Goal: Information Seeking & Learning: Learn about a topic

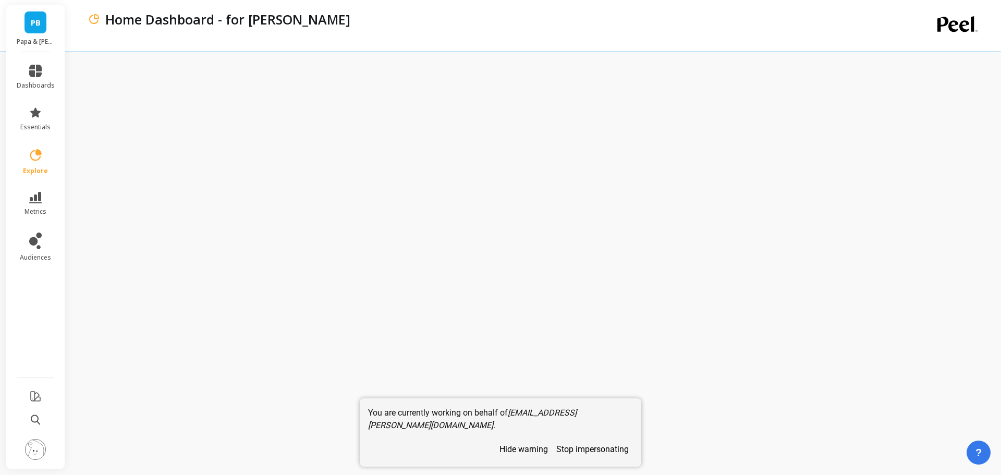
click at [602, 357] on button "stop impersonating" at bounding box center [592, 449] width 81 height 18
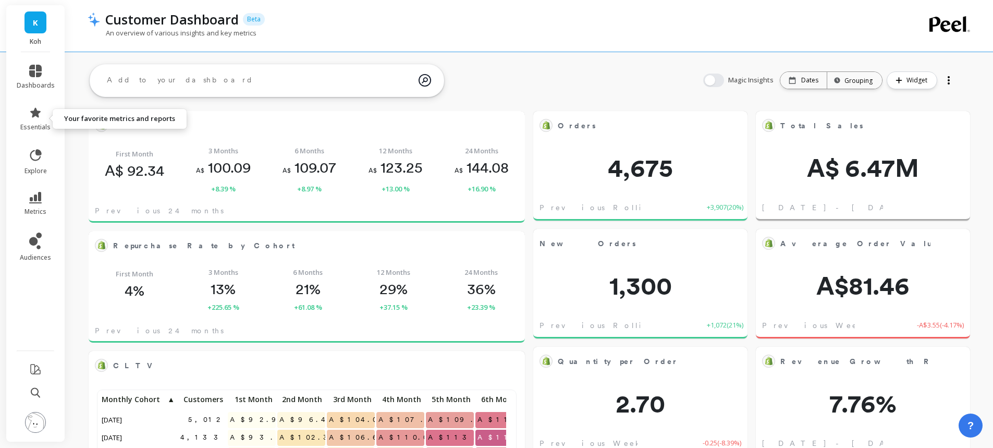
click at [39, 116] on icon at bounding box center [35, 112] width 13 height 13
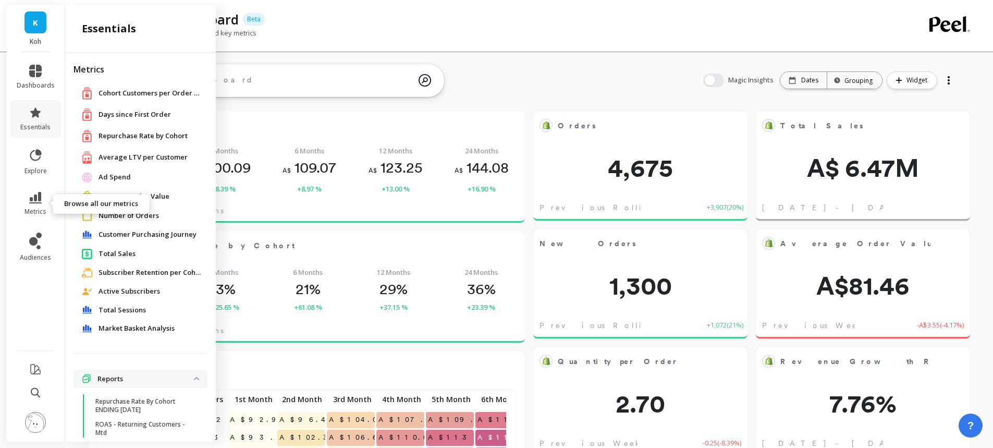
click at [44, 196] on link "metrics" at bounding box center [36, 204] width 38 height 24
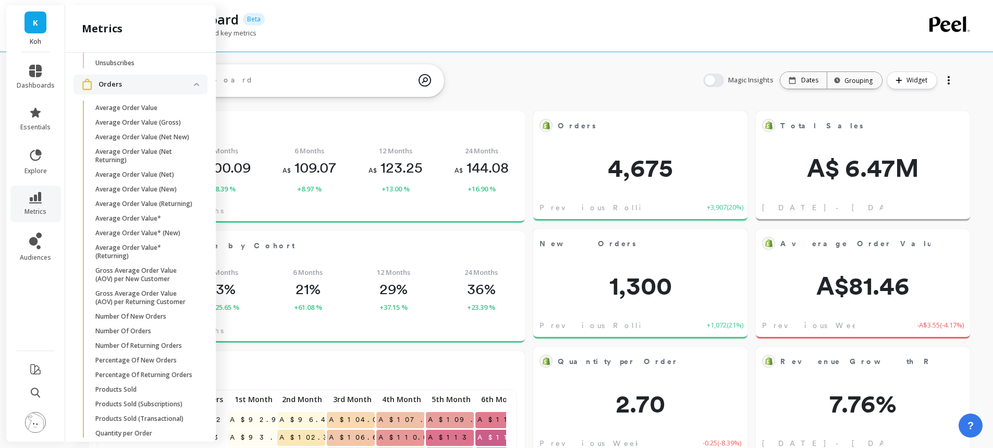
scroll to position [1671, 0]
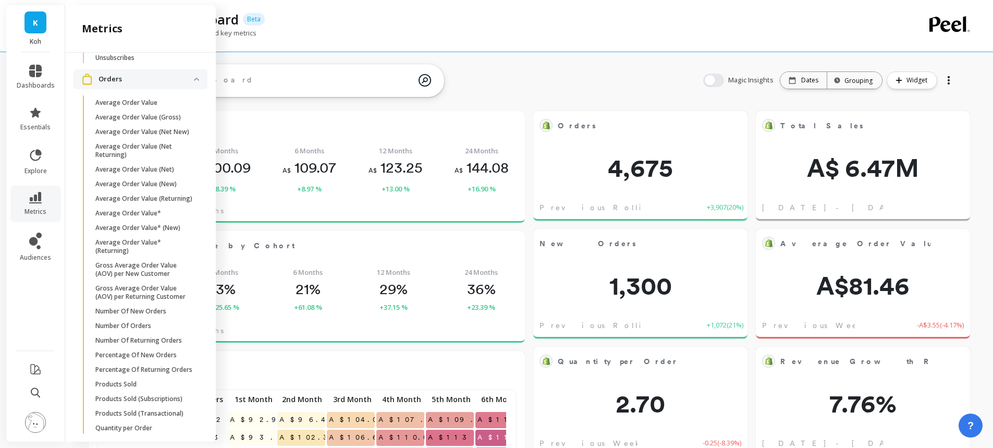
click at [135, 110] on link "Average Order Value" at bounding box center [148, 102] width 117 height 15
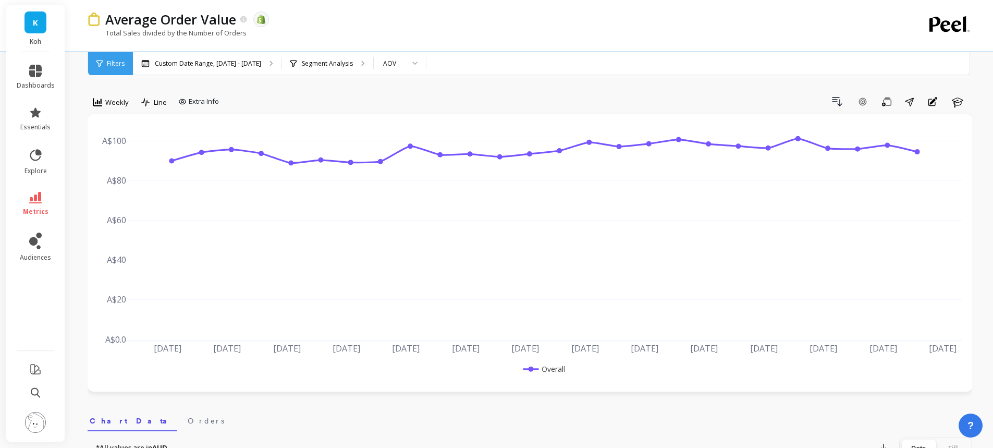
click at [334, 66] on p "Segment Analysis" at bounding box center [327, 63] width 51 height 8
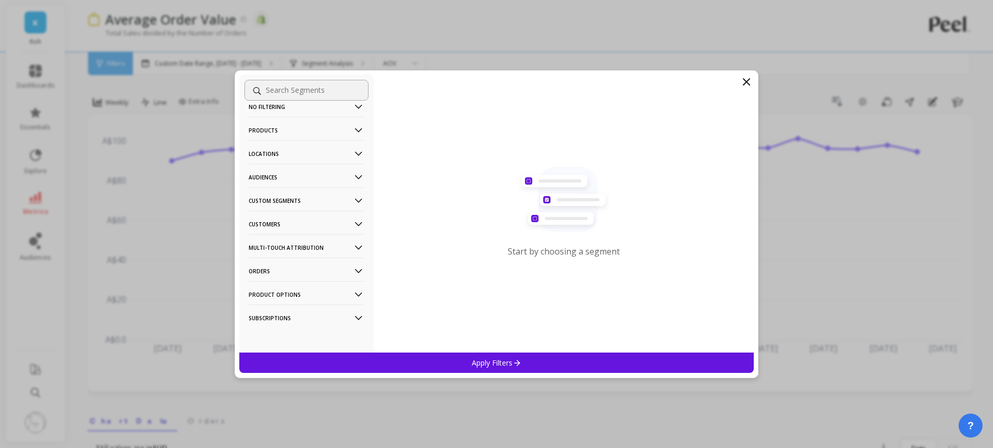
scroll to position [16, 0]
click at [272, 225] on p "Customers" at bounding box center [307, 223] width 116 height 27
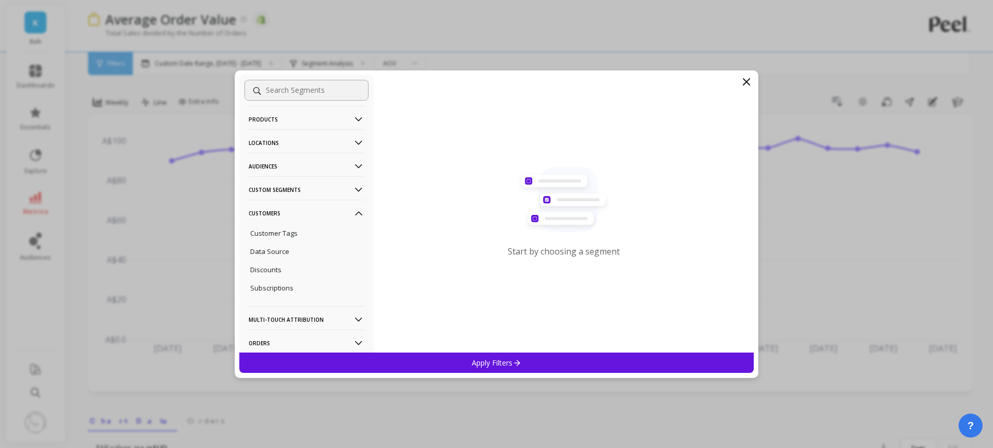
scroll to position [29, 0]
click at [275, 229] on p "Customer Tags" at bounding box center [273, 230] width 47 height 9
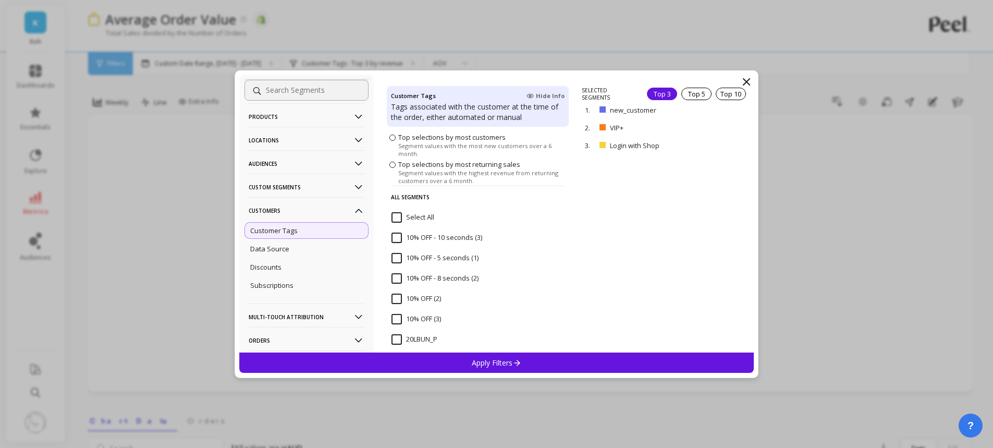
scroll to position [55, 0]
click at [0, 0] on p "remove" at bounding box center [0, 0] width 0 height 0
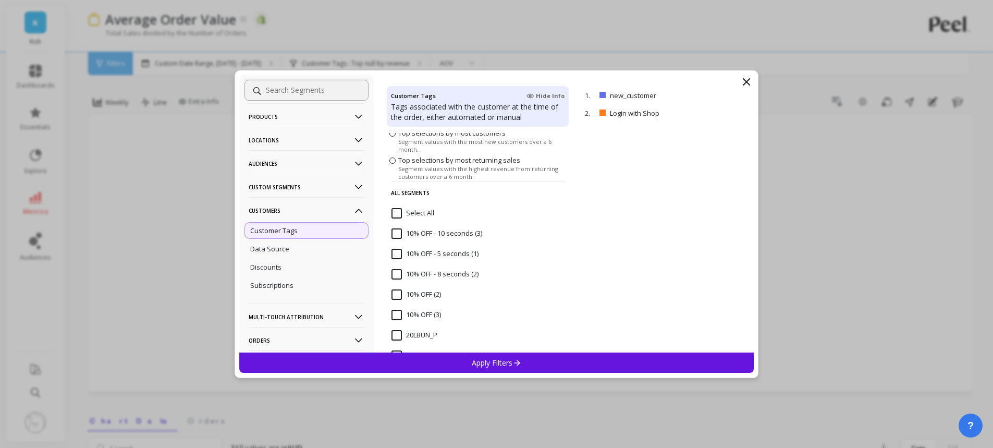
click at [0, 0] on p "remove" at bounding box center [0, 0] width 0 height 0
click at [492, 364] on p "Apply Filters" at bounding box center [497, 363] width 50 height 10
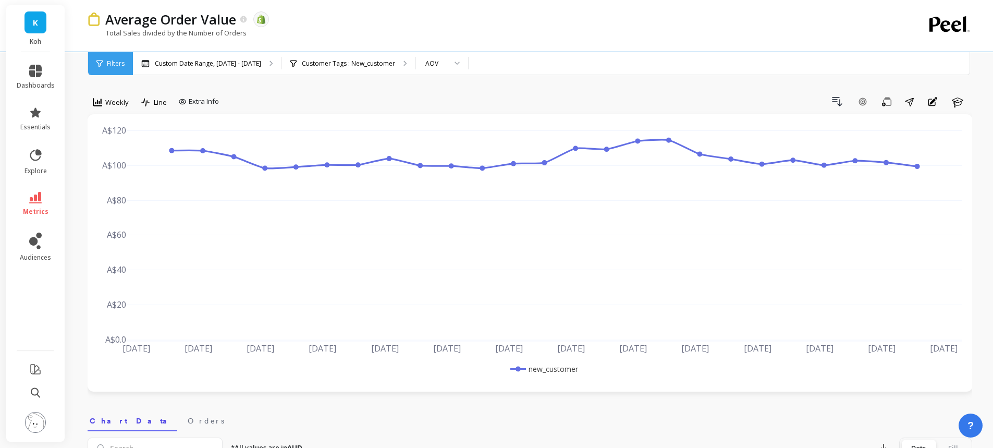
click at [329, 65] on p "Customer Tags : New_customer" at bounding box center [348, 63] width 93 height 8
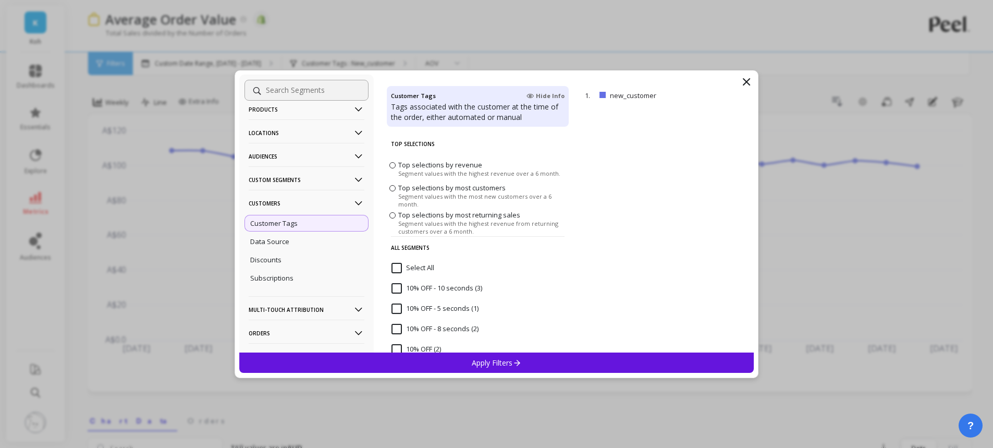
scroll to position [78, 0]
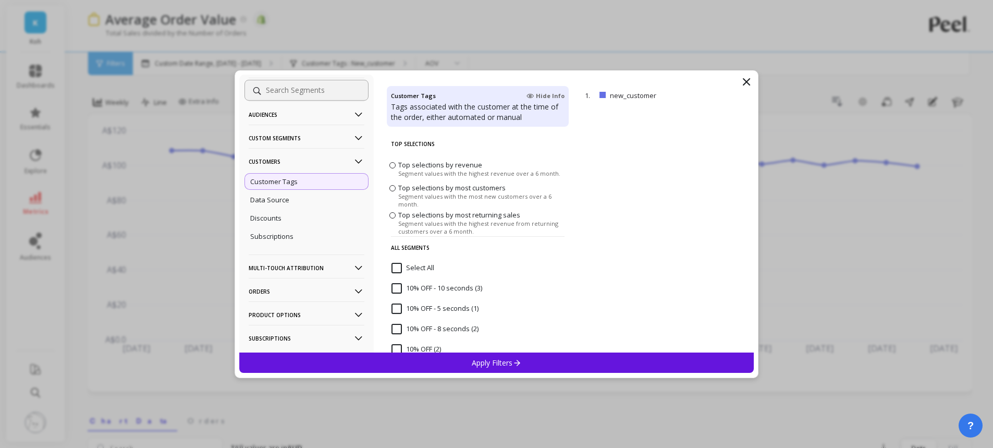
click at [300, 296] on p "Orders" at bounding box center [307, 291] width 116 height 27
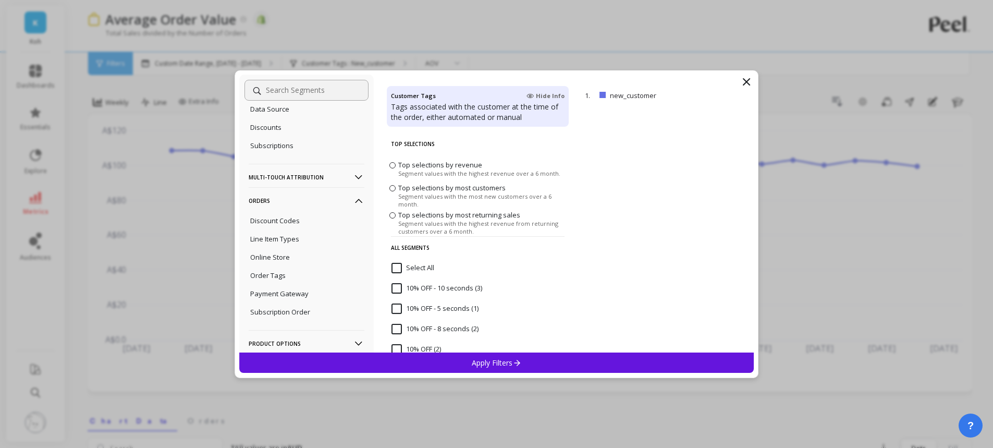
scroll to position [182, 0]
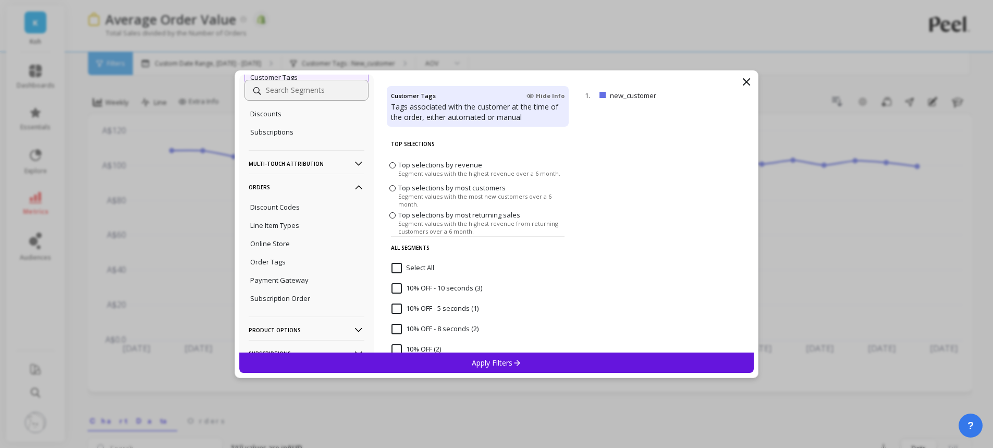
click at [745, 80] on icon at bounding box center [746, 82] width 6 height 6
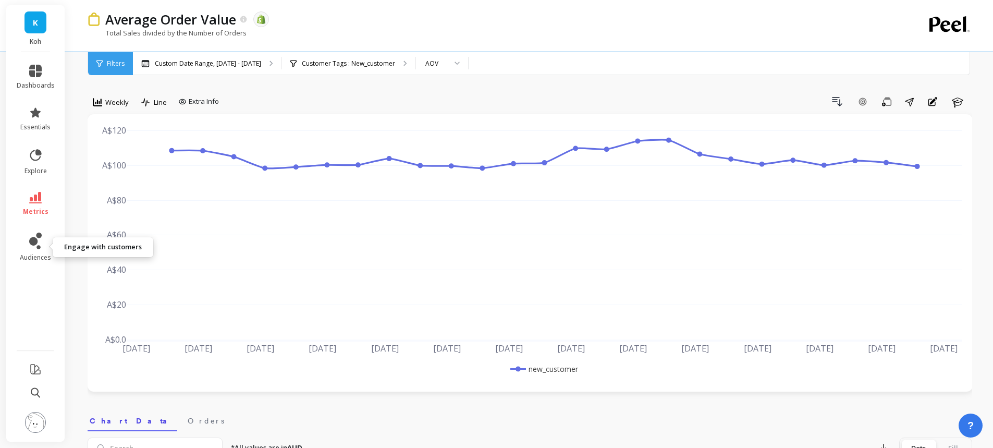
click at [35, 241] on icon at bounding box center [33, 241] width 8 height 8
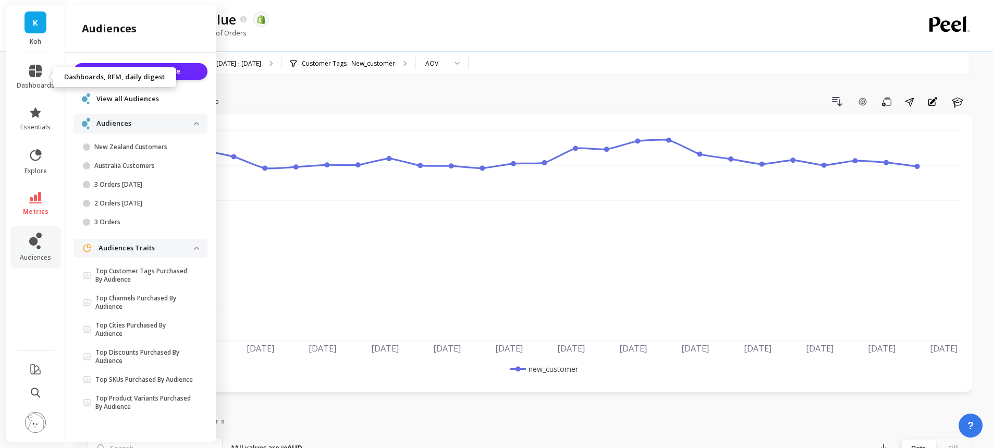
click at [40, 78] on link "dashboards" at bounding box center [36, 77] width 38 height 25
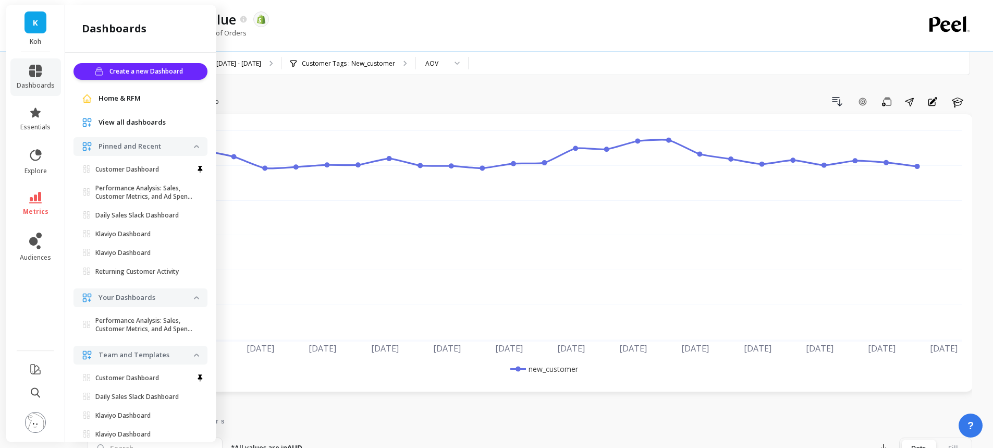
click at [42, 85] on span "dashboards" at bounding box center [36, 85] width 38 height 8
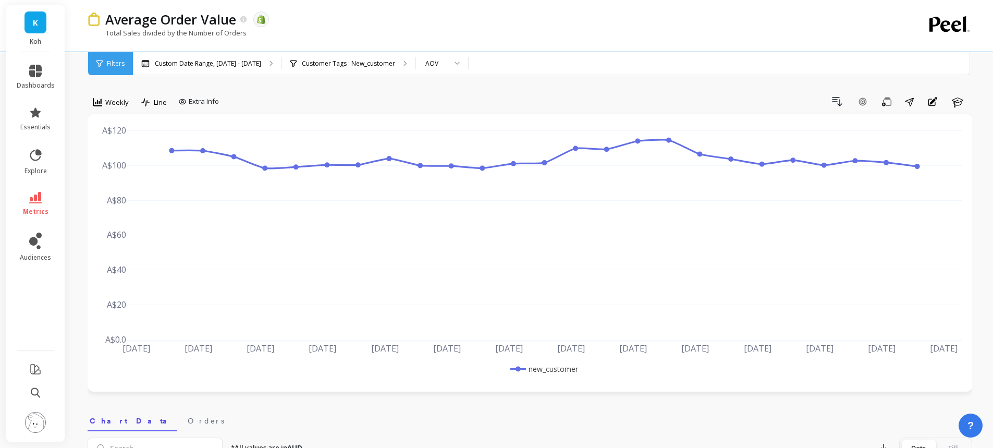
click at [42, 85] on span "dashboards" at bounding box center [36, 85] width 38 height 8
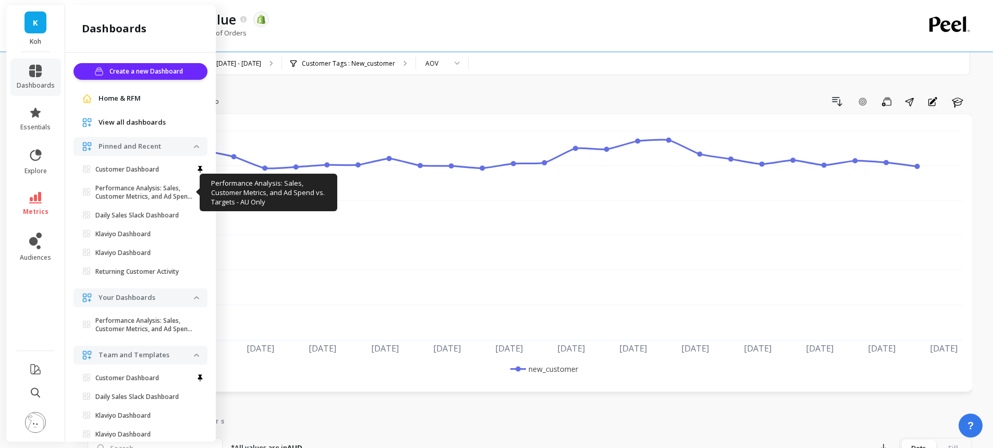
click at [138, 192] on p "Performance Analysis: Sales, Customer Metrics, and Ad Spend Vs. Targets - AU On…" at bounding box center [144, 192] width 99 height 17
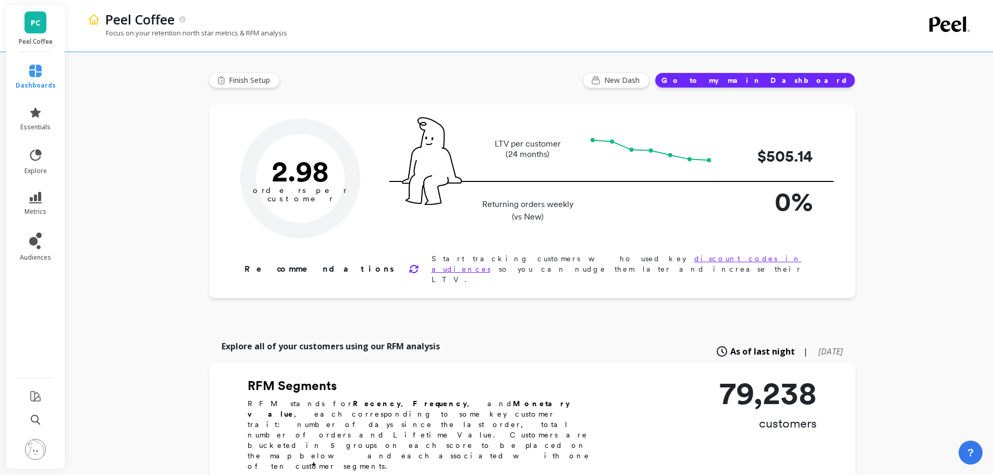
type input "Champions"
type input "8744"
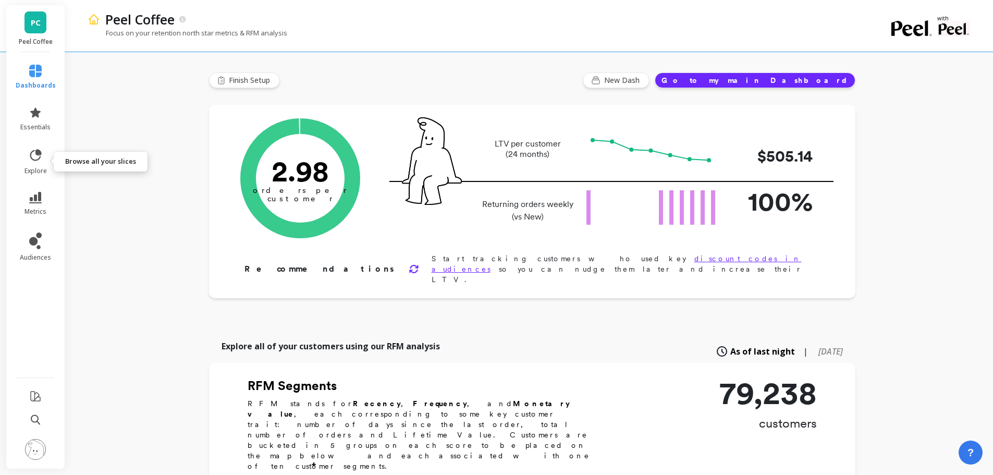
click at [35, 159] on icon at bounding box center [35, 155] width 15 height 15
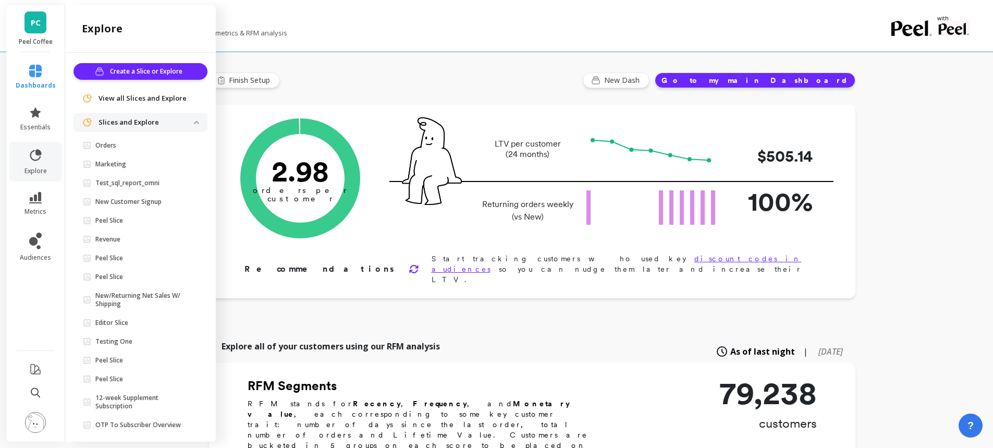
click at [140, 185] on p "Test_sql_report_omni" at bounding box center [127, 183] width 64 height 8
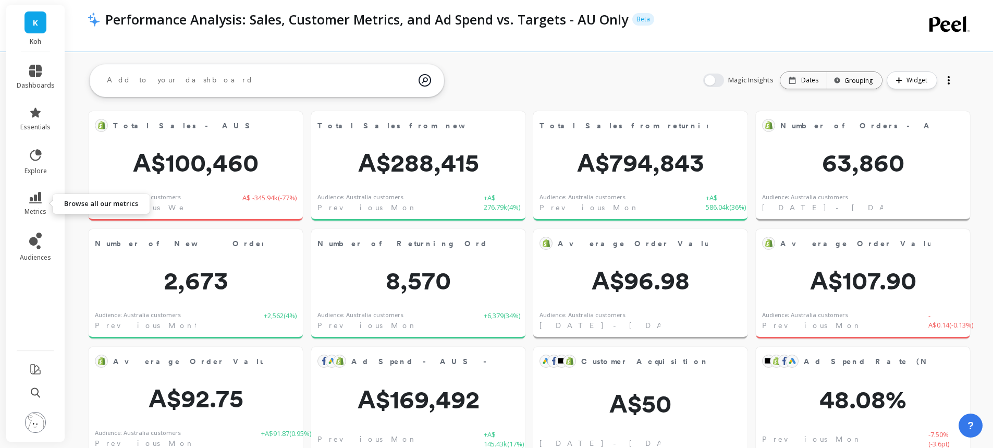
click at [38, 200] on icon at bounding box center [35, 197] width 13 height 11
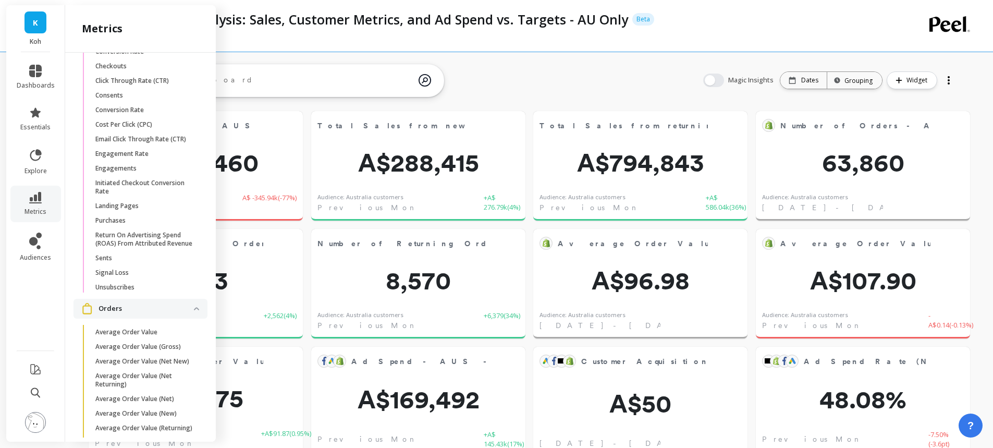
scroll to position [1321, 0]
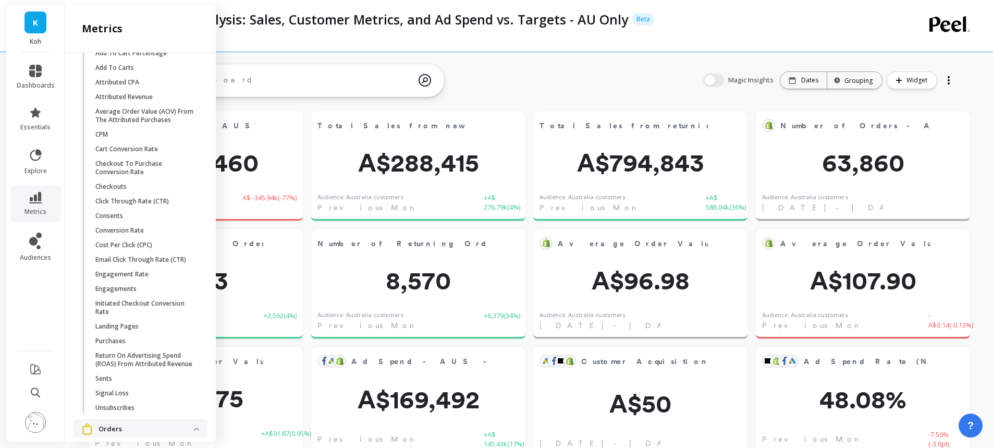
click at [489, 59] on div "Performance Analysis: Sales, Customer Metrics, and Ad Spend vs. Targets - AU On…" at bounding box center [532, 358] width 922 height 716
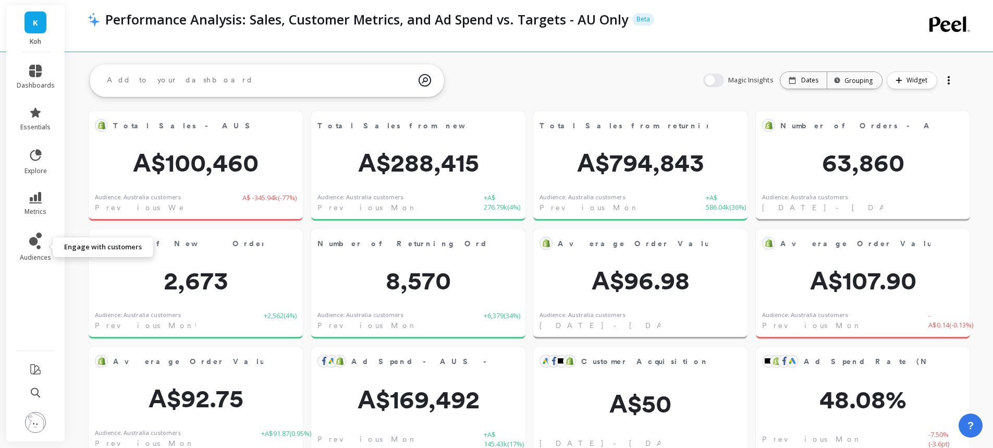
click at [37, 239] on icon at bounding box center [33, 241] width 8 height 8
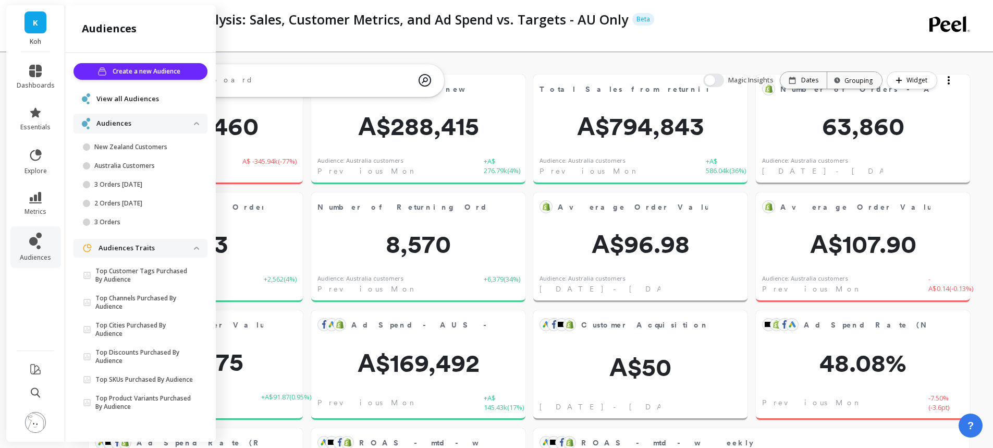
scroll to position [52, 0]
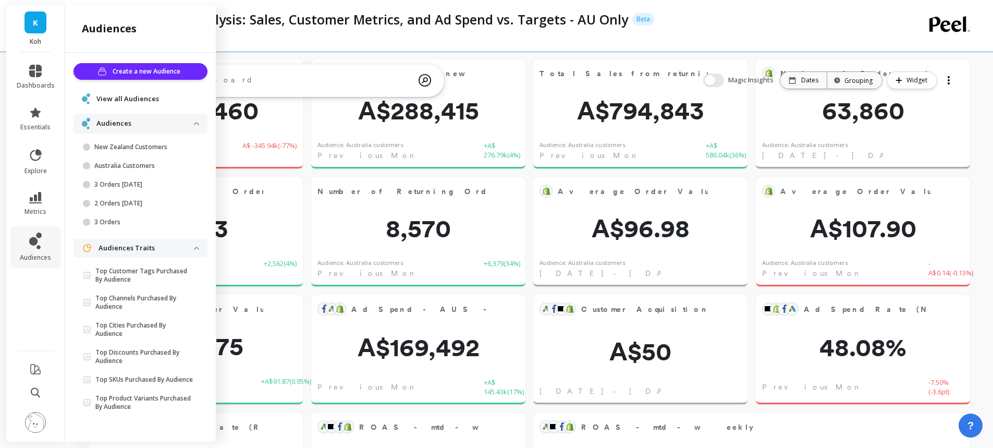
click at [131, 97] on span "View all Audiences" at bounding box center [127, 99] width 63 height 10
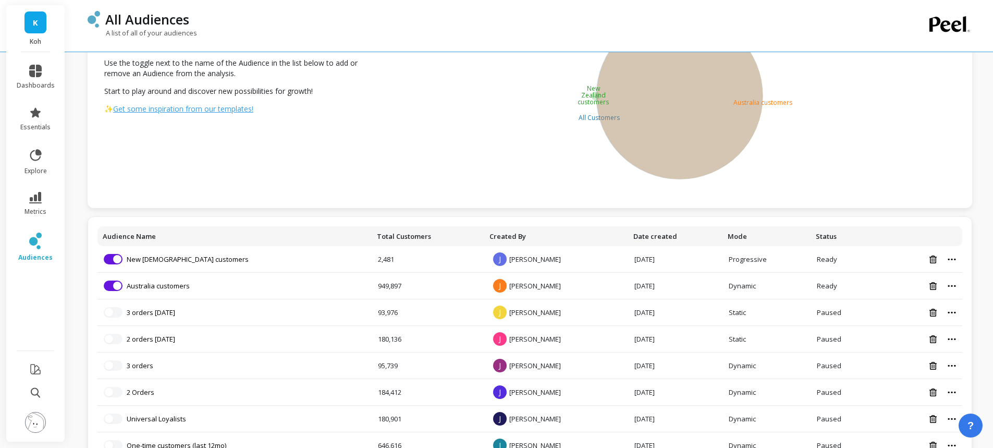
scroll to position [209, 0]
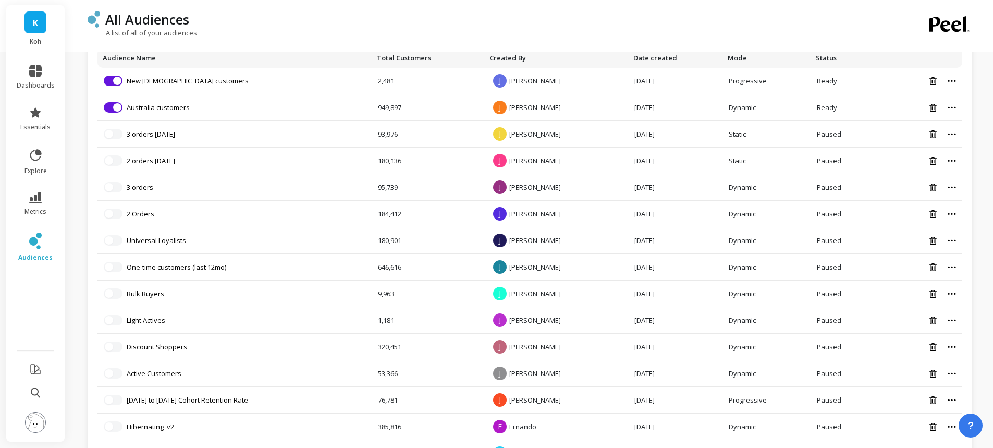
drag, startPoint x: 144, startPoint y: 296, endPoint x: 89, endPoint y: 257, distance: 67.0
drag, startPoint x: 89, startPoint y: 257, endPoint x: 77, endPoint y: 247, distance: 15.6
click at [77, 247] on div "All Audiences A list of all of your audiences Audiences Overlap Select up to 3 …" at bounding box center [532, 300] width 922 height 1122
click at [33, 202] on icon at bounding box center [35, 197] width 13 height 11
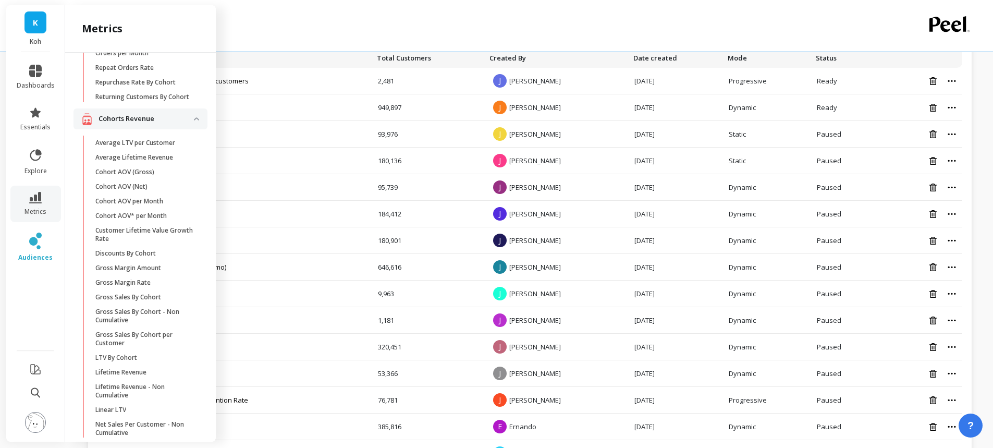
scroll to position [268, 0]
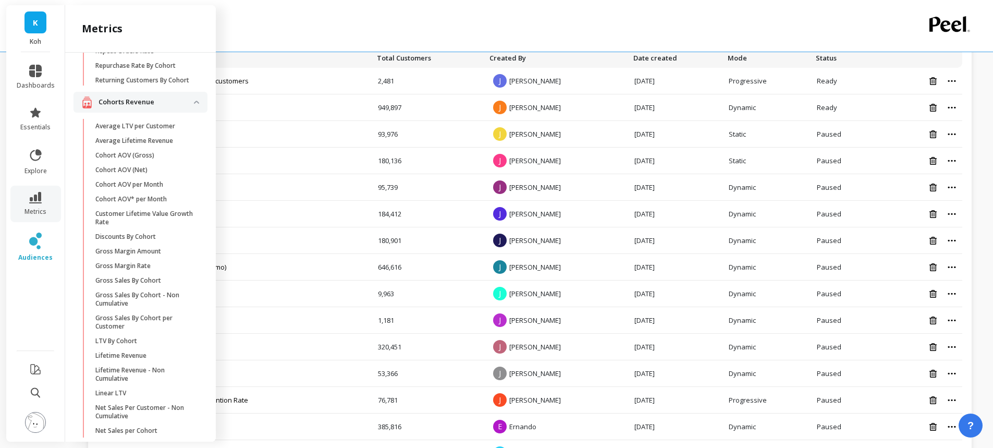
click at [320, 31] on div "A list of all of your audiences" at bounding box center [487, 38] width 799 height 20
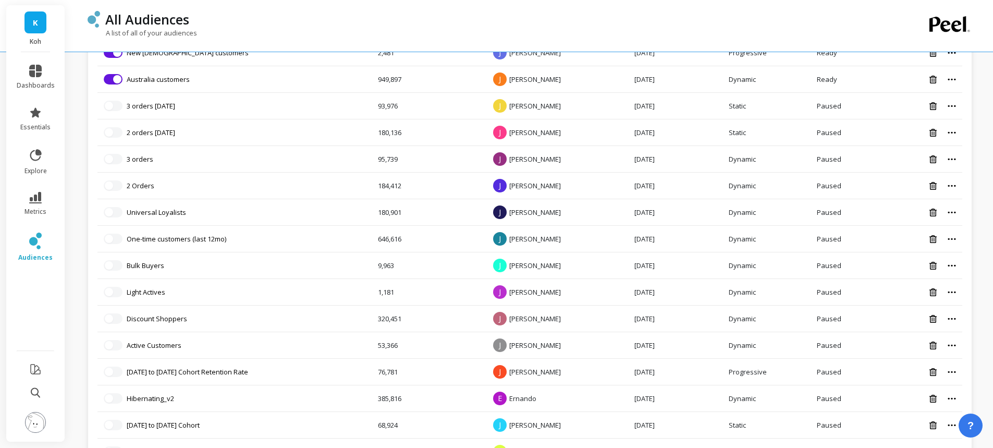
scroll to position [313, 0]
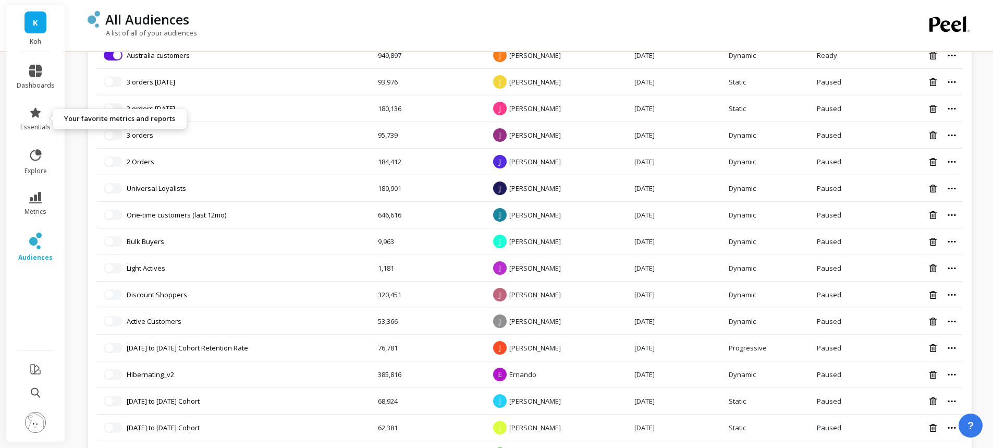
click at [43, 121] on link "essentials" at bounding box center [36, 118] width 38 height 25
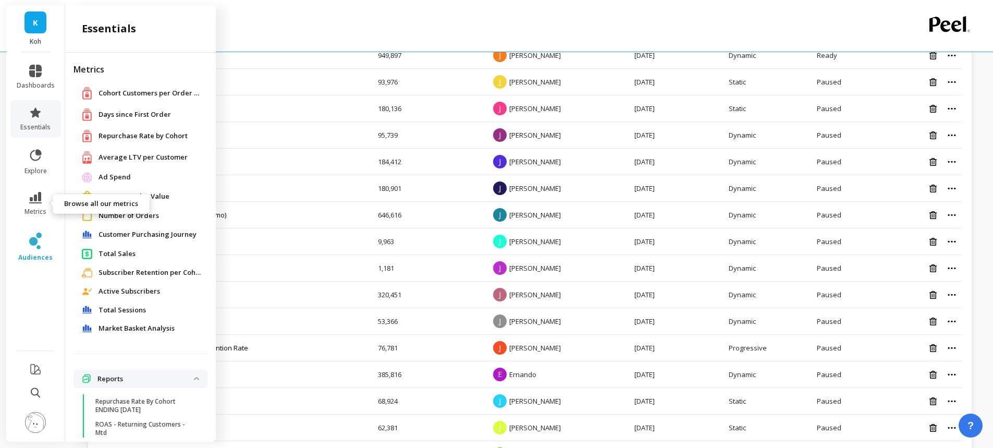
click at [34, 198] on icon at bounding box center [35, 197] width 13 height 11
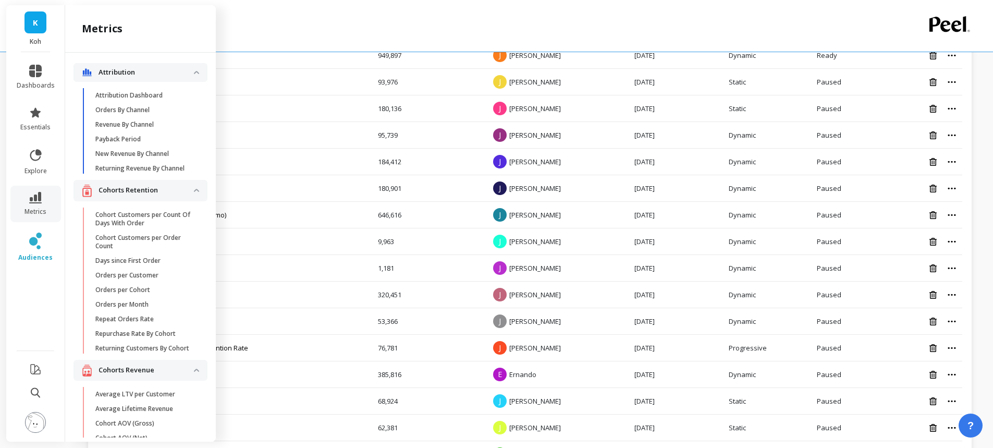
scroll to position [268, 0]
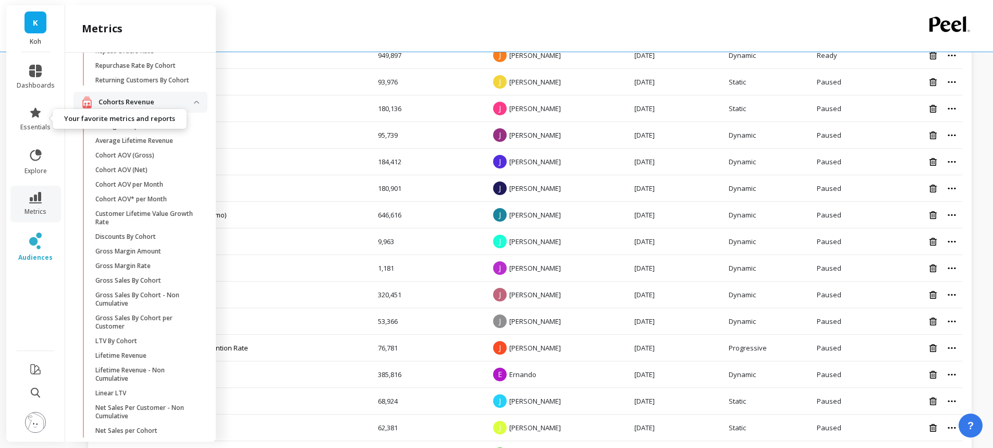
click at [44, 118] on link "essentials" at bounding box center [36, 118] width 38 height 25
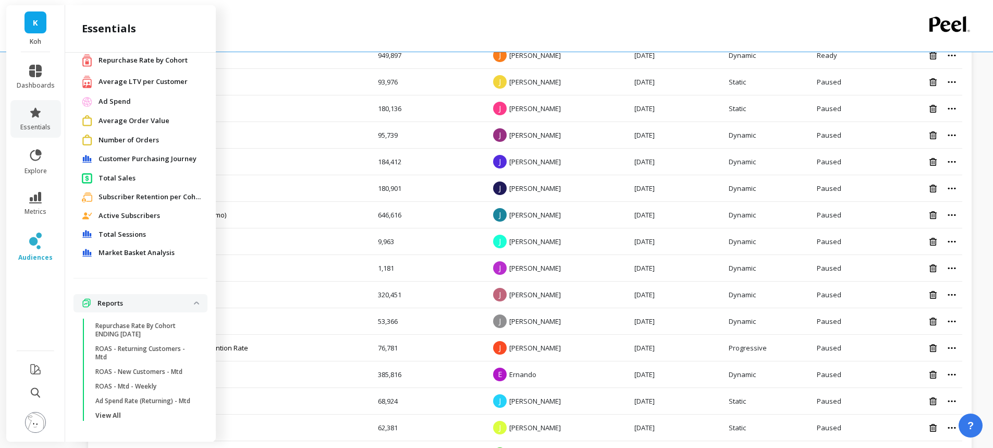
scroll to position [0, 0]
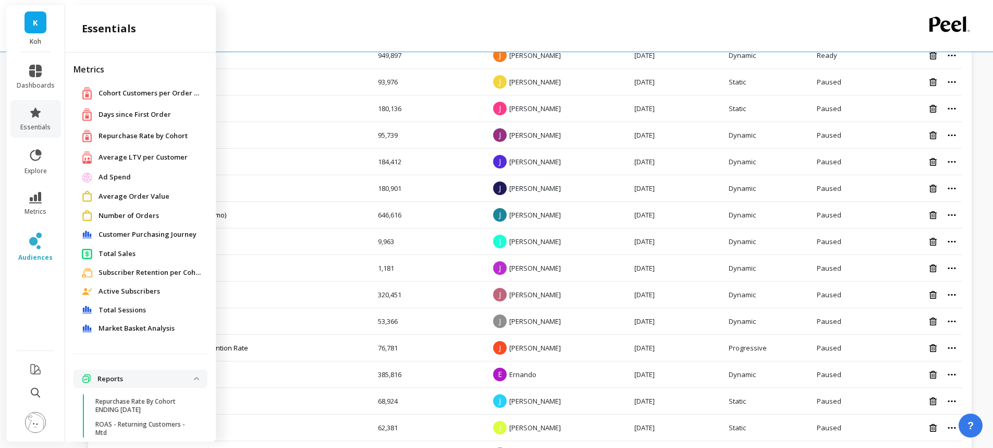
click at [123, 253] on span "Total Sales" at bounding box center [117, 254] width 37 height 10
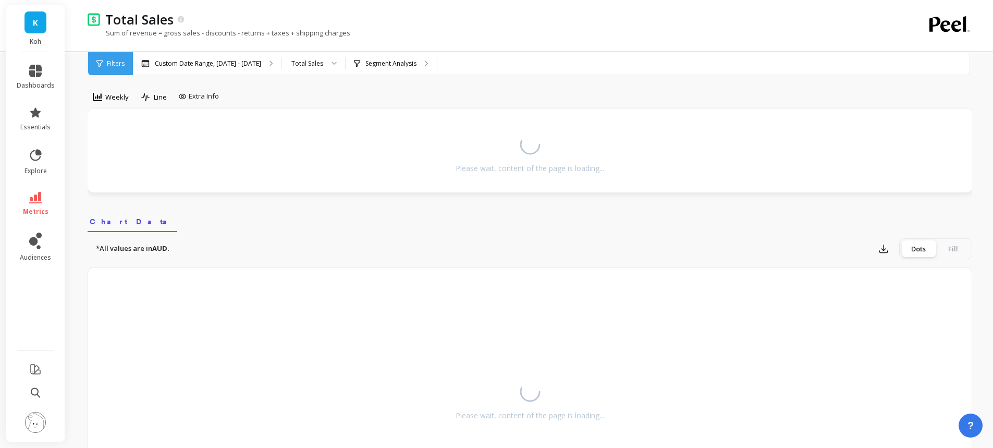
scroll to position [313, 0]
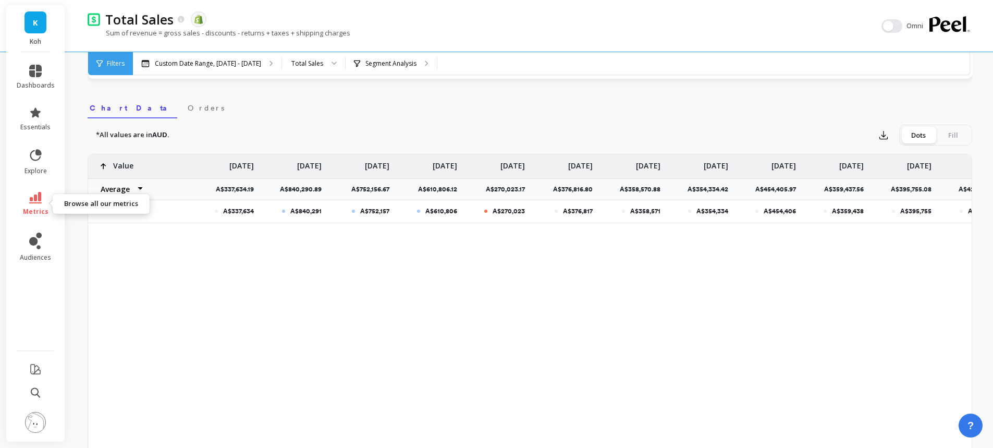
click at [46, 203] on link "metrics" at bounding box center [36, 204] width 38 height 24
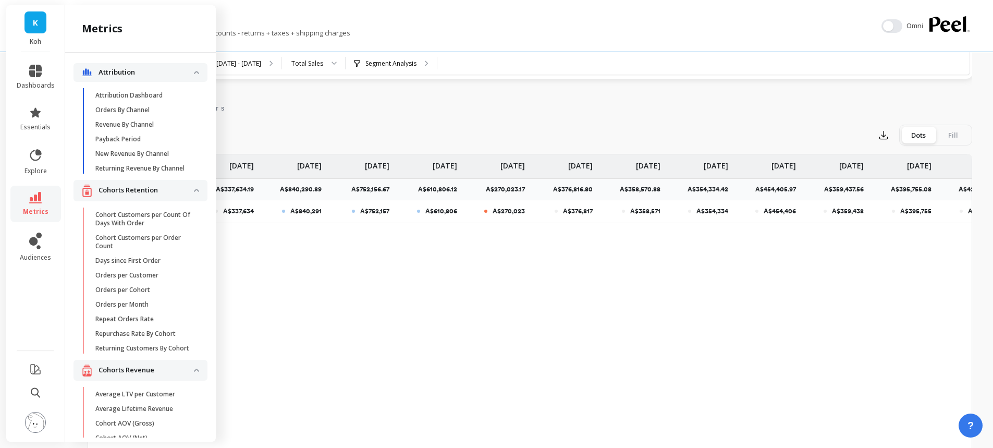
scroll to position [268, 0]
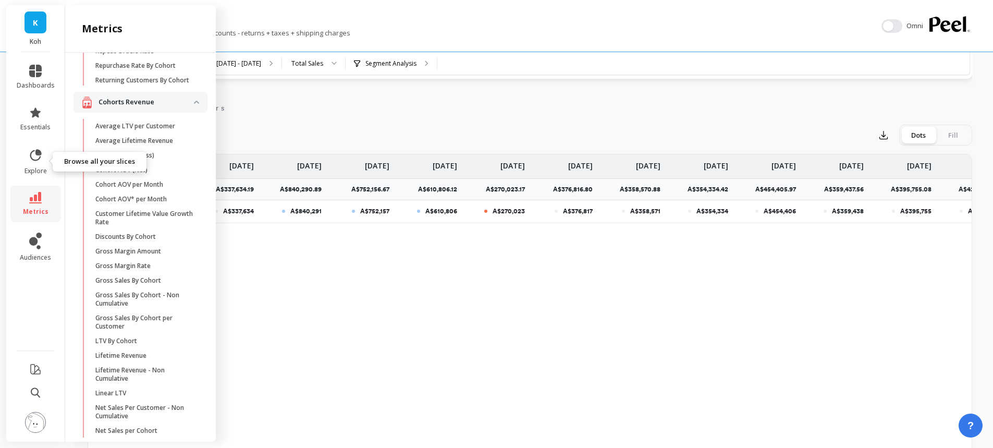
click at [29, 150] on icon at bounding box center [35, 155] width 15 height 15
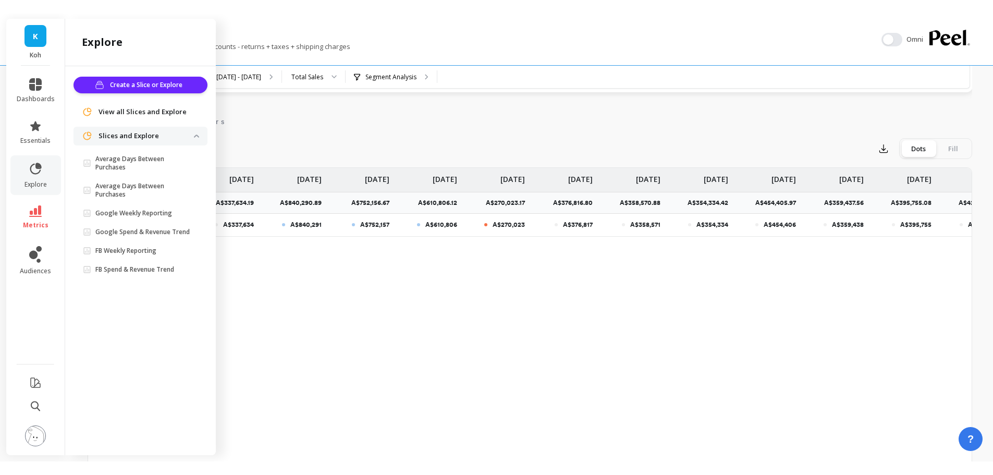
scroll to position [0, 0]
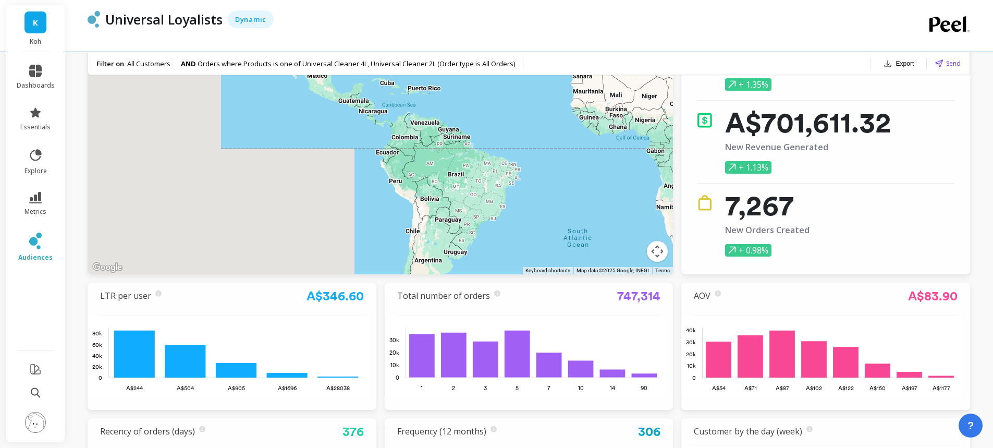
scroll to position [261, 0]
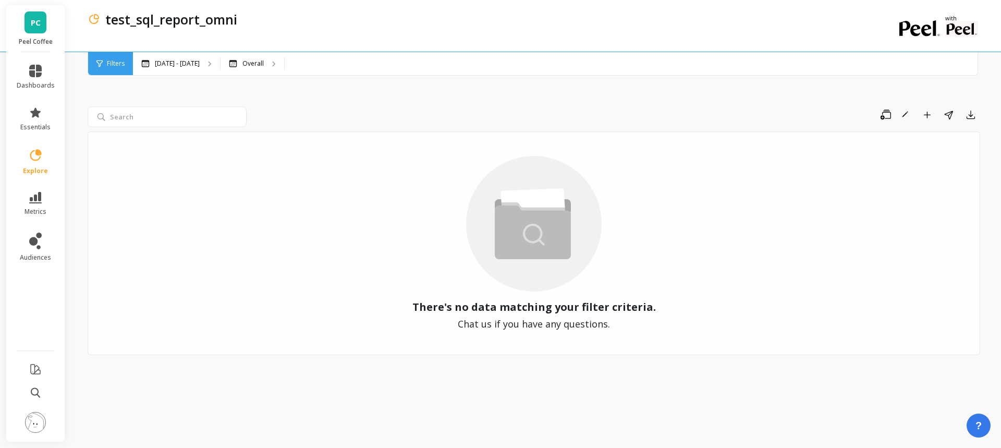
click at [37, 146] on li "explore" at bounding box center [35, 162] width 51 height 40
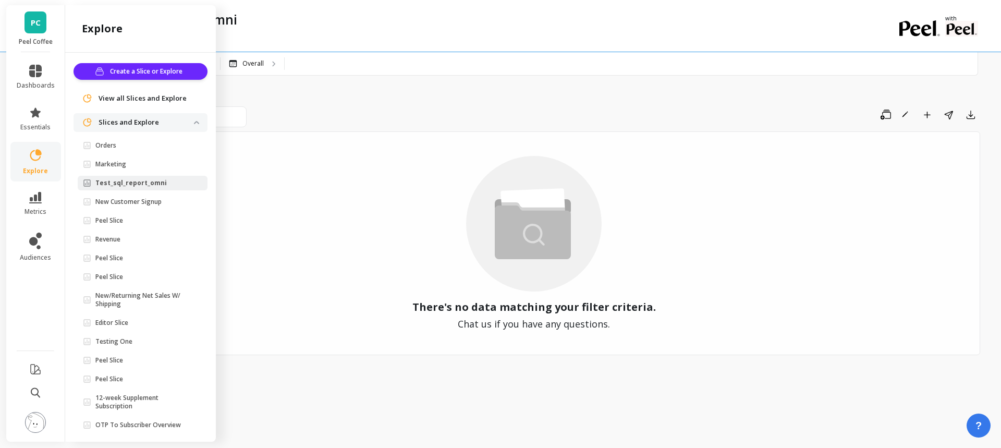
click at [138, 167] on span "Marketing" at bounding box center [138, 164] width 111 height 8
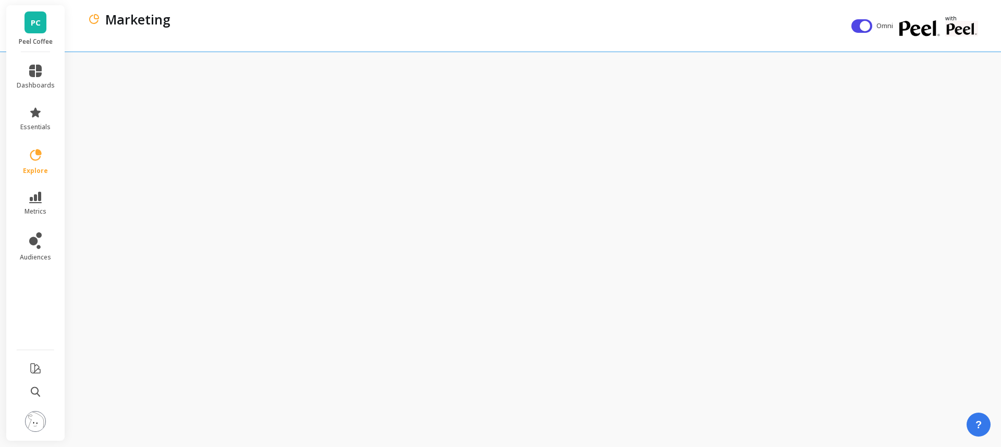
click at [564, 27] on div "Marketing" at bounding box center [475, 19] width 751 height 18
click at [397, 50] on div "Marketing" at bounding box center [470, 26] width 764 height 52
click at [451, 36] on div "Marketing" at bounding box center [470, 26] width 764 height 52
click at [39, 160] on icon at bounding box center [35, 155] width 15 height 15
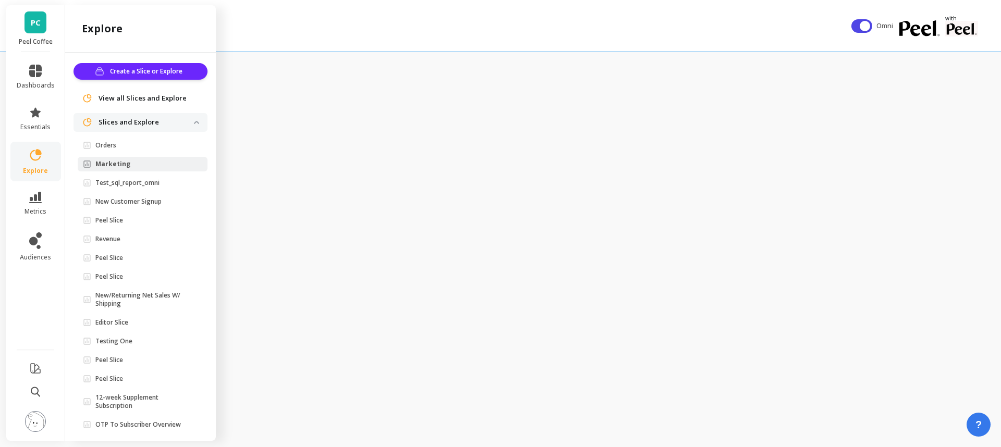
click at [131, 148] on span "Orders" at bounding box center [138, 145] width 111 height 8
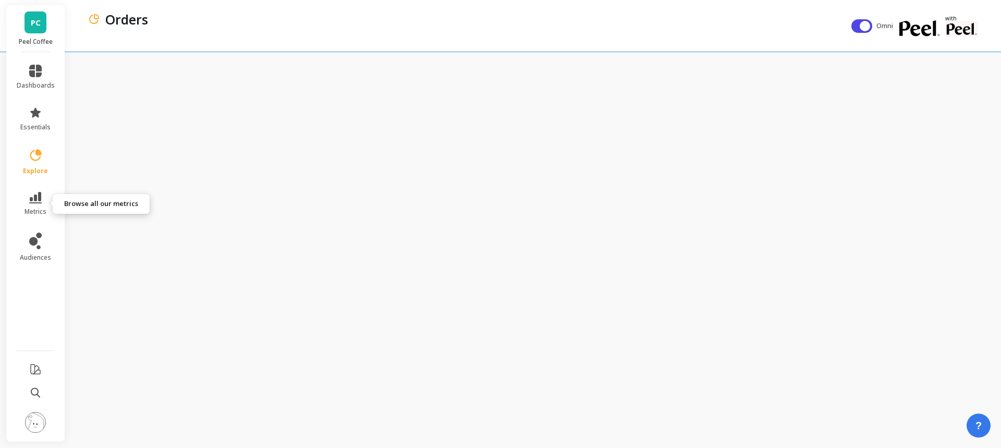
click at [37, 198] on icon at bounding box center [35, 197] width 13 height 11
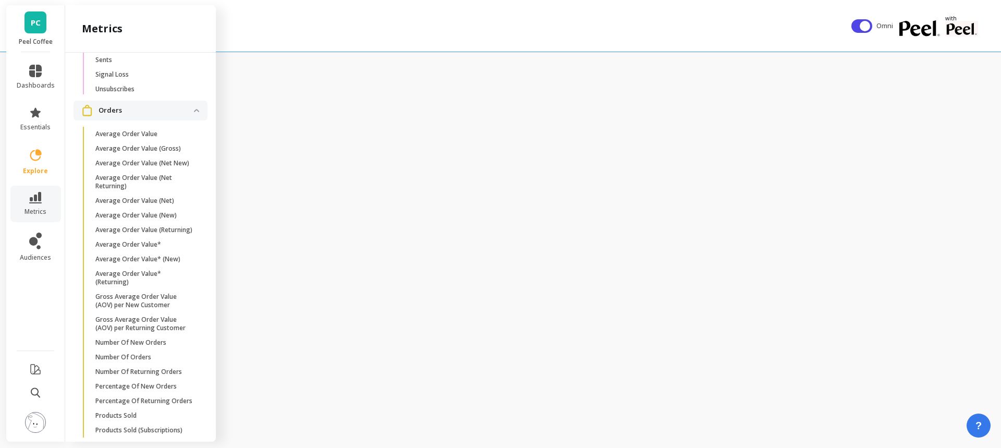
scroll to position [1705, 0]
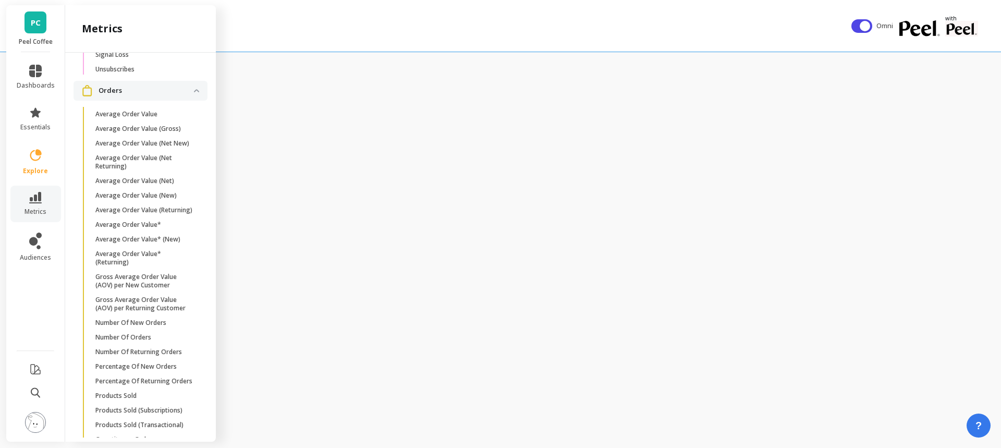
click at [452, 26] on div "Orders" at bounding box center [475, 19] width 751 height 18
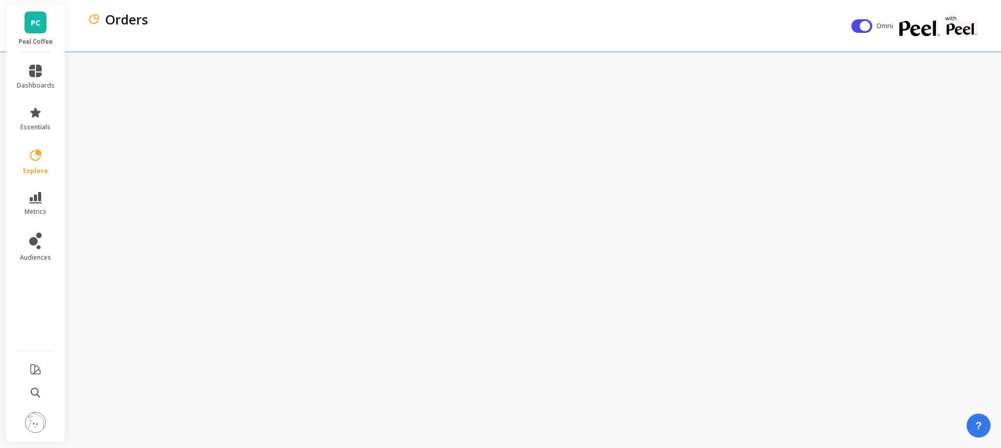
click at [979, 421] on span "?" at bounding box center [978, 425] width 6 height 15
click at [947, 324] on span "Live Chat" at bounding box center [950, 325] width 63 height 8
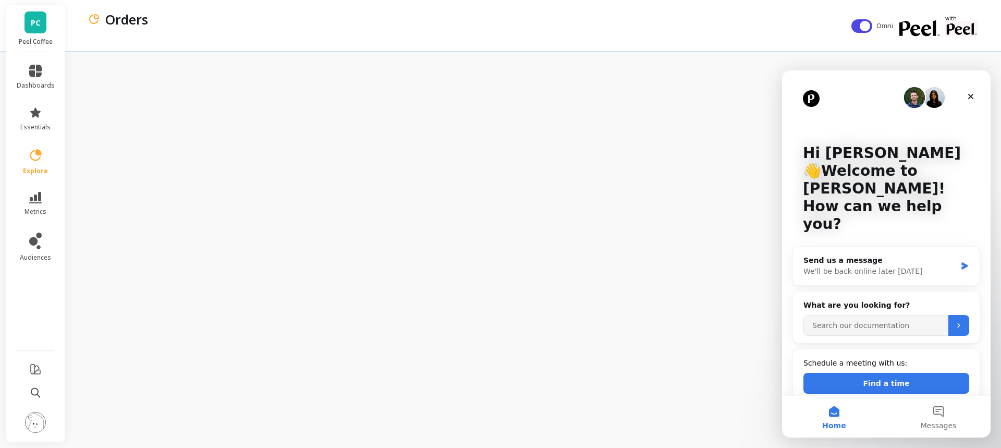
click at [968, 98] on icon "Close" at bounding box center [970, 96] width 8 height 8
